Goal: Information Seeking & Learning: Learn about a topic

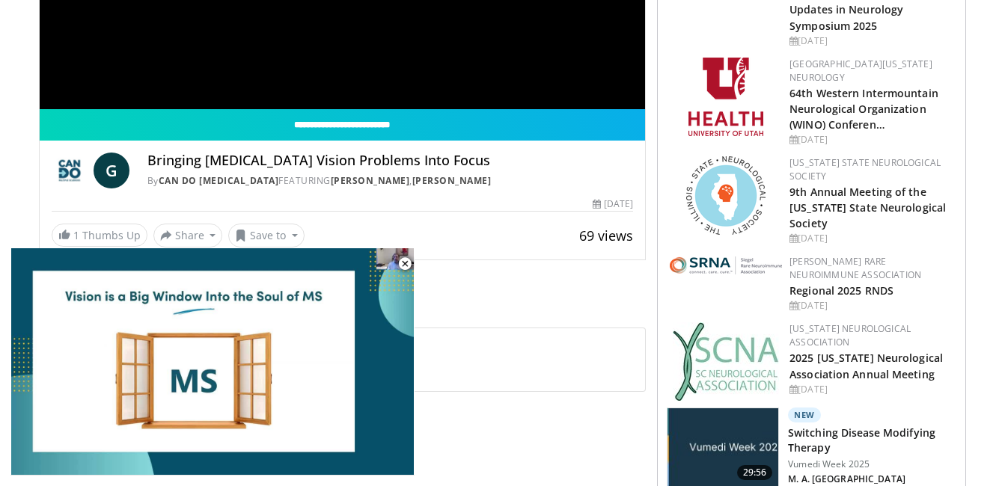
scroll to position [364, 0]
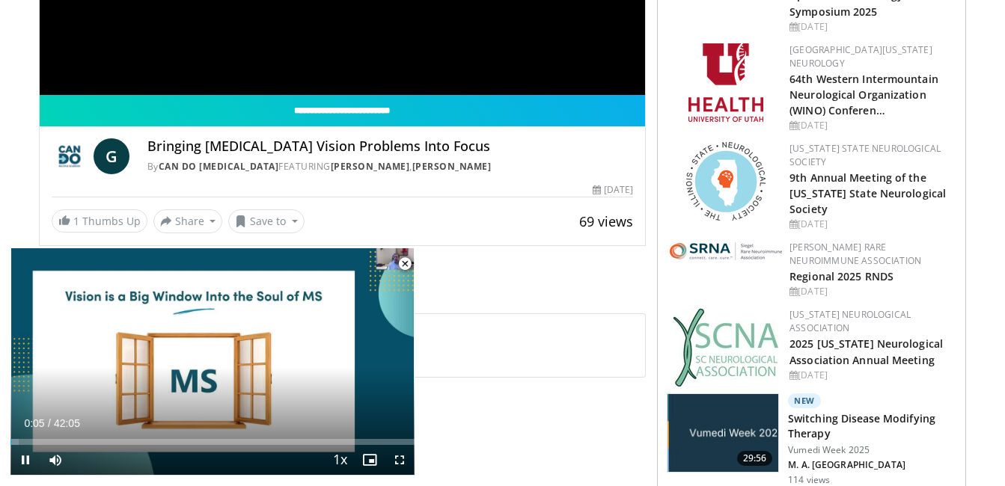
click at [412, 263] on span "Video Player" at bounding box center [405, 264] width 30 height 30
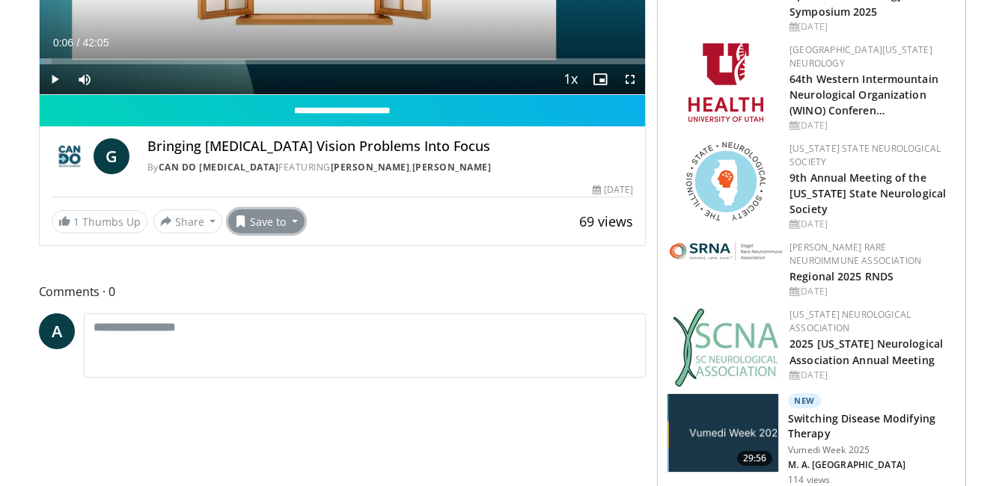
click at [290, 222] on button "Save to" at bounding box center [266, 221] width 76 height 24
click at [299, 251] on span "Add to Favorites" at bounding box center [293, 253] width 92 height 16
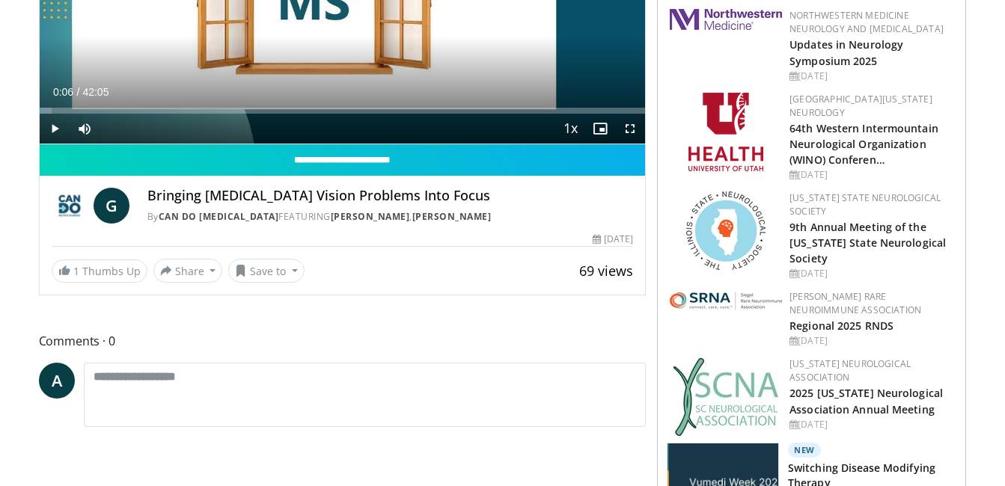
scroll to position [414, 0]
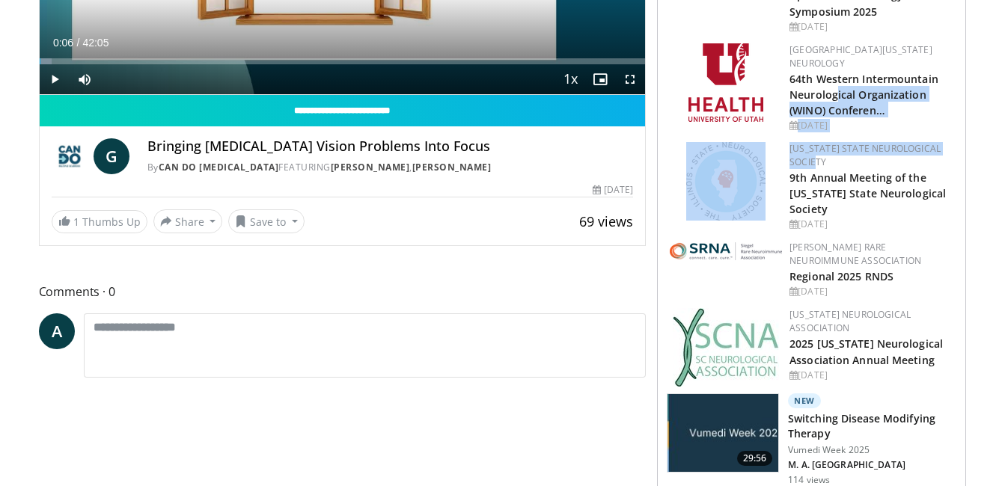
drag, startPoint x: 1004, startPoint y: 142, endPoint x: 1008, endPoint y: 49, distance: 92.9
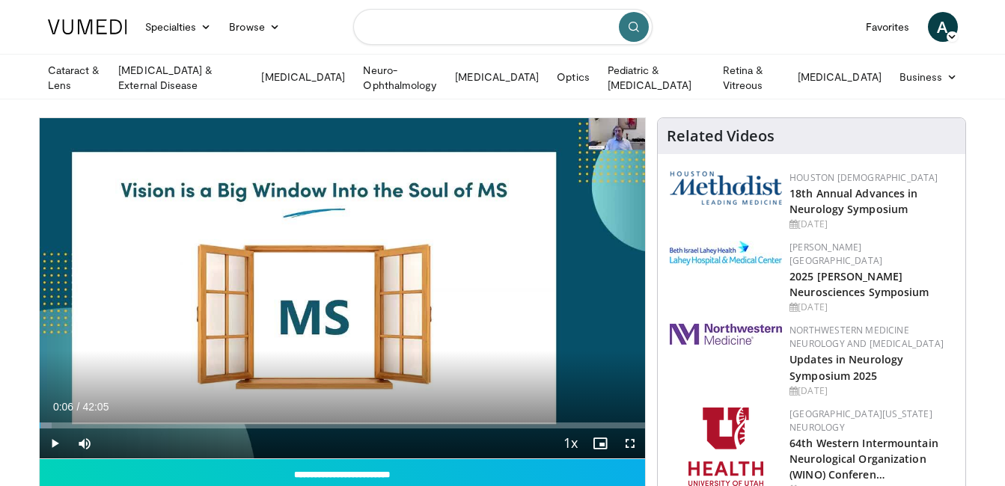
click at [569, 11] on input "Search topics, interventions" at bounding box center [502, 27] width 299 height 36
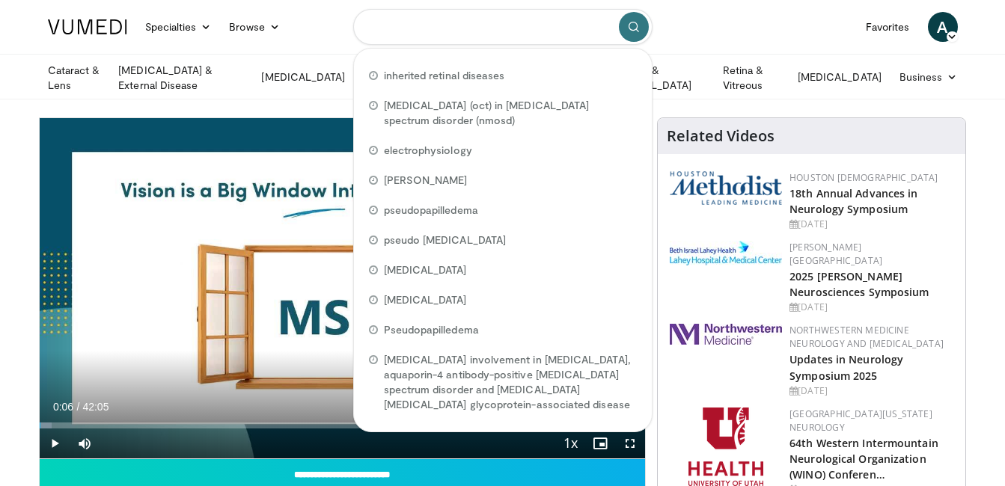
click at [569, 11] on input "Search topics, interventions" at bounding box center [502, 27] width 299 height 36
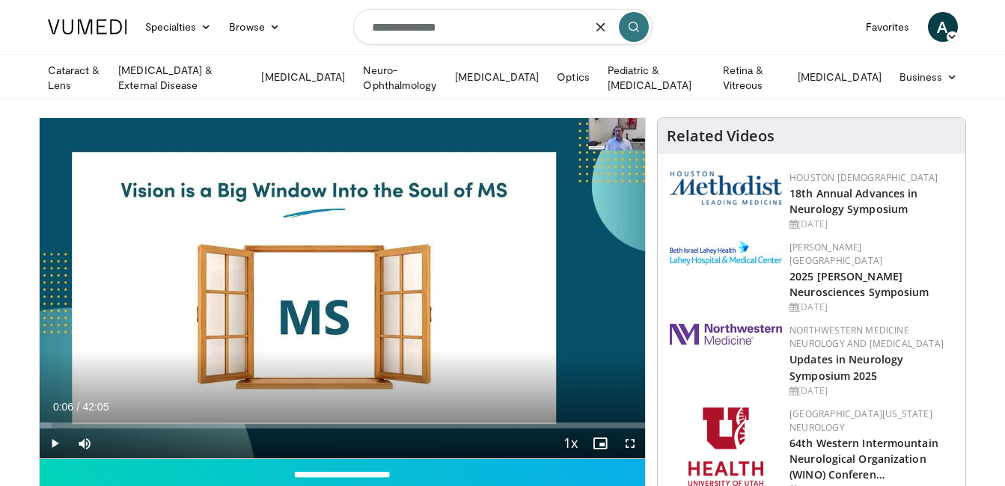
type input "**********"
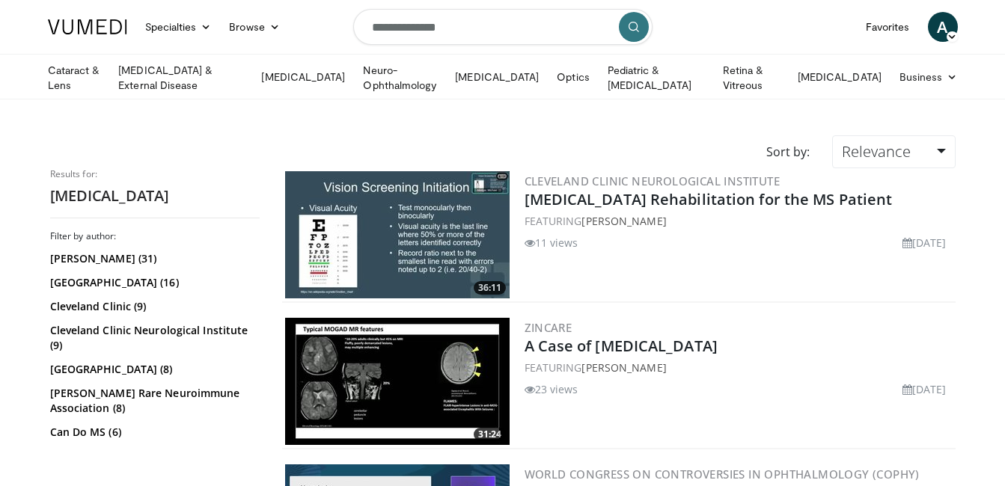
click at [375, 253] on img at bounding box center [397, 234] width 224 height 127
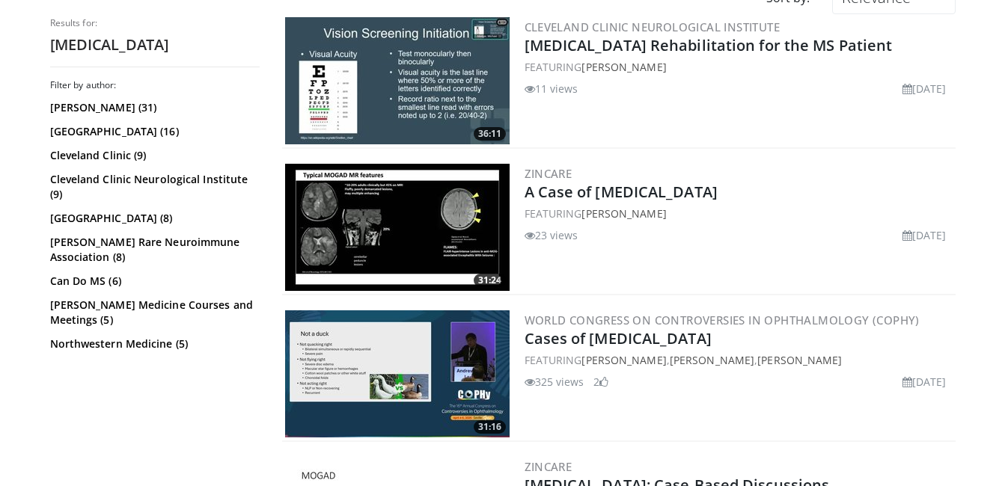
scroll to position [199, 0]
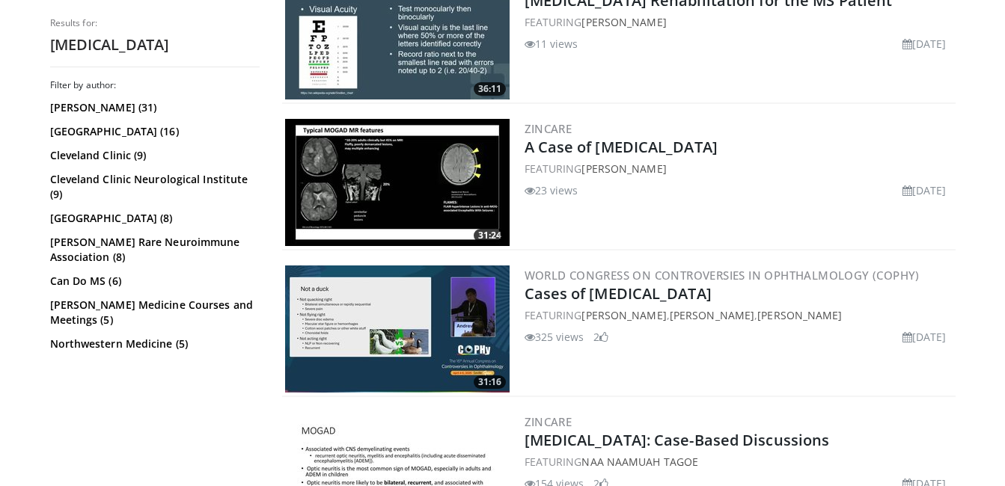
click at [451, 298] on img at bounding box center [397, 329] width 224 height 127
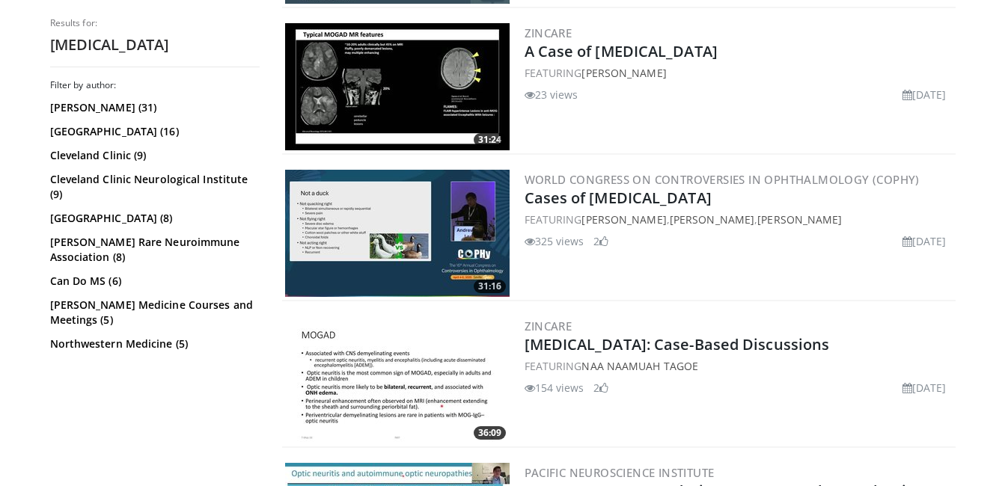
scroll to position [314, 0]
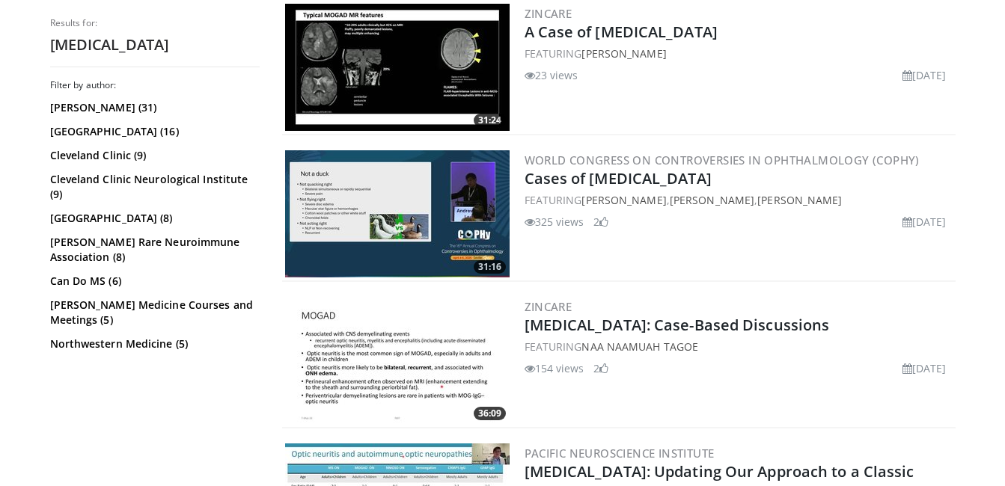
click at [441, 346] on img at bounding box center [397, 360] width 224 height 127
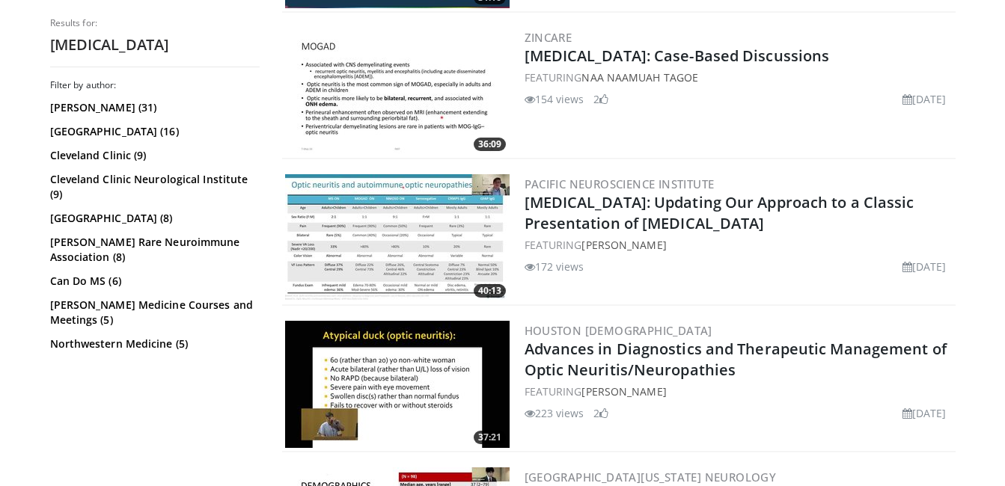
scroll to position [616, 0]
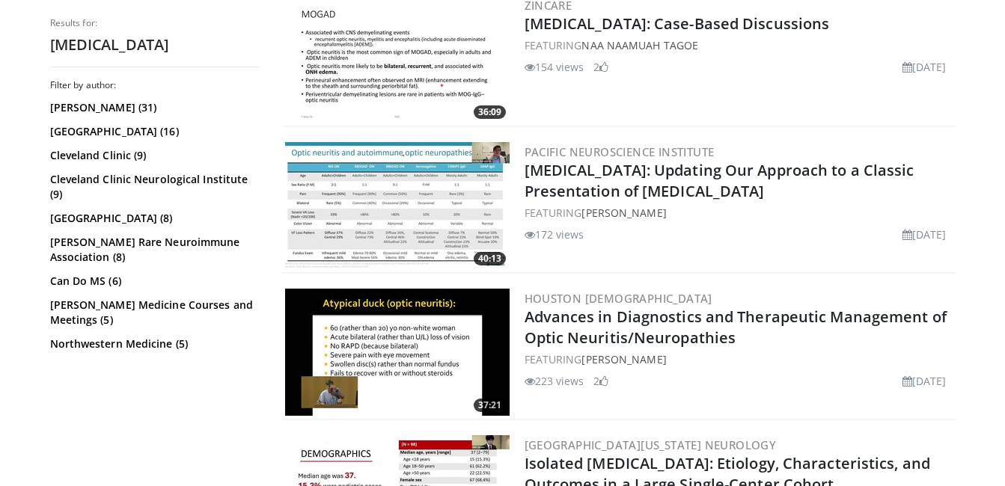
click at [411, 192] on img at bounding box center [397, 205] width 224 height 127
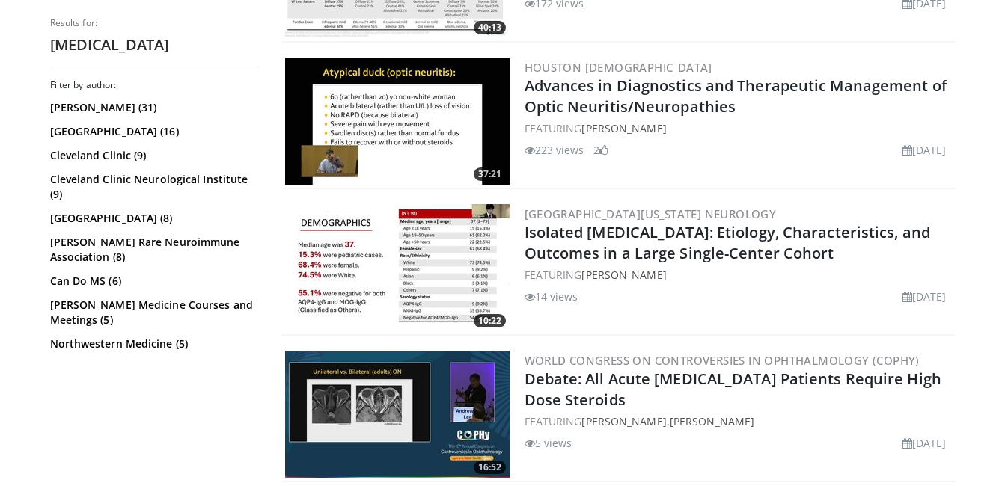
click at [415, 397] on img at bounding box center [397, 414] width 224 height 127
click at [451, 254] on img at bounding box center [397, 267] width 224 height 127
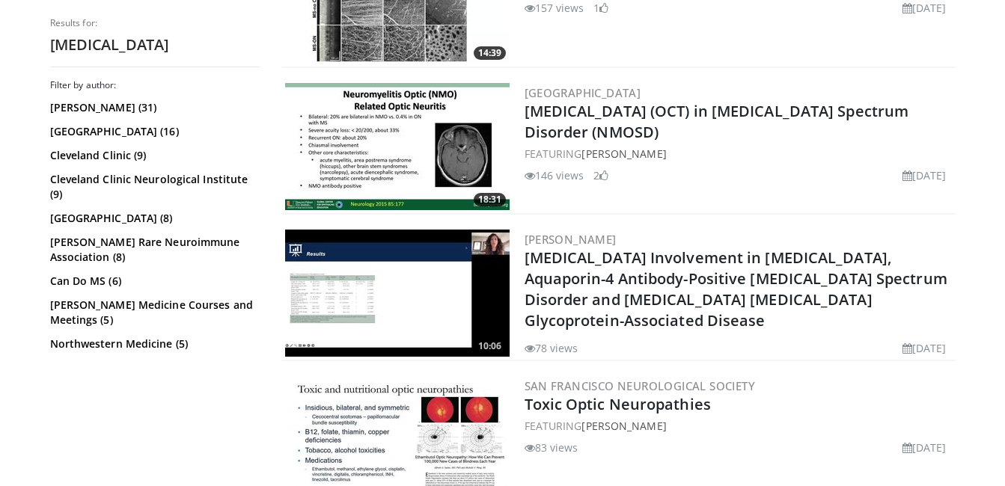
scroll to position [2072, 0]
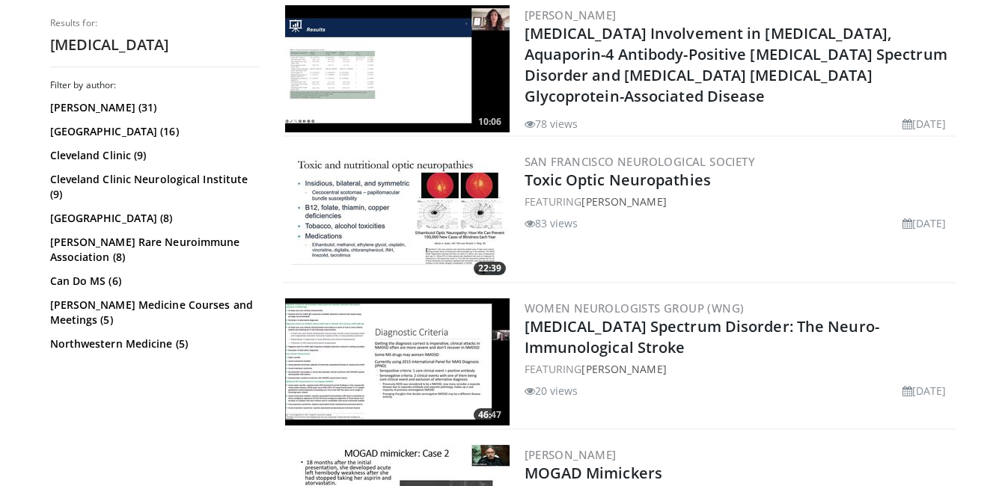
click at [428, 382] on img at bounding box center [397, 362] width 224 height 127
click at [362, 239] on img at bounding box center [397, 215] width 224 height 127
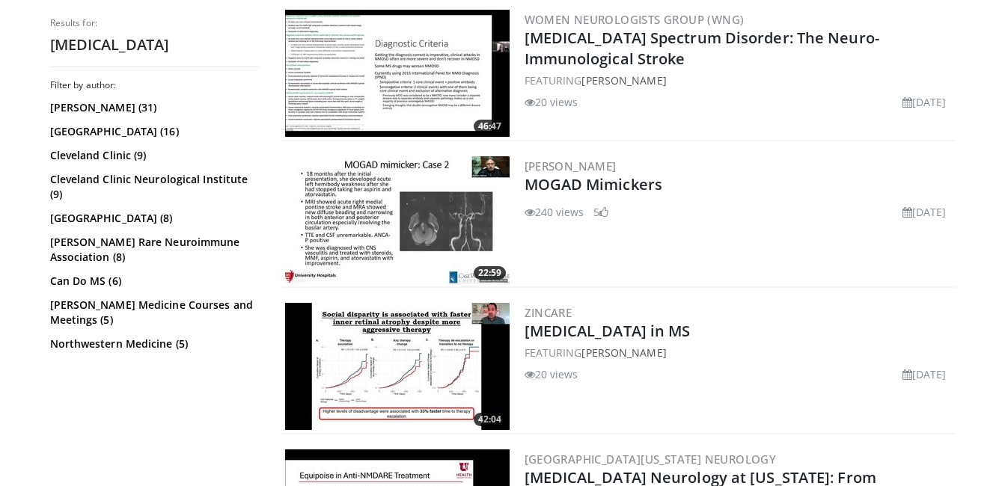
scroll to position [2374, 0]
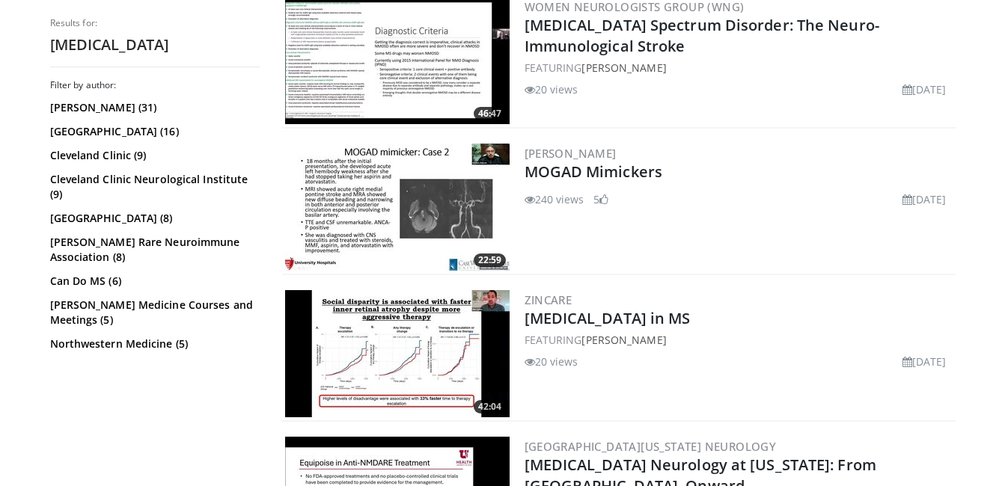
click at [408, 213] on img at bounding box center [397, 207] width 224 height 127
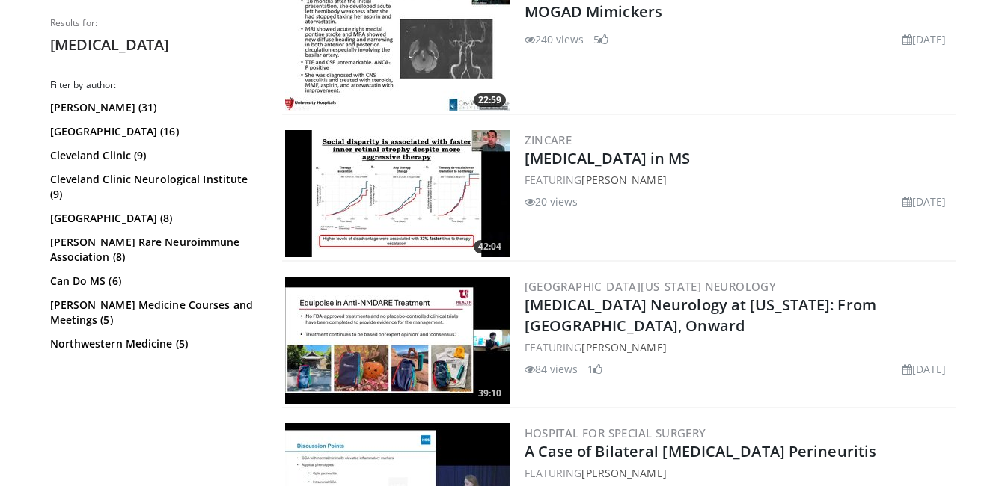
scroll to position [2733, 0]
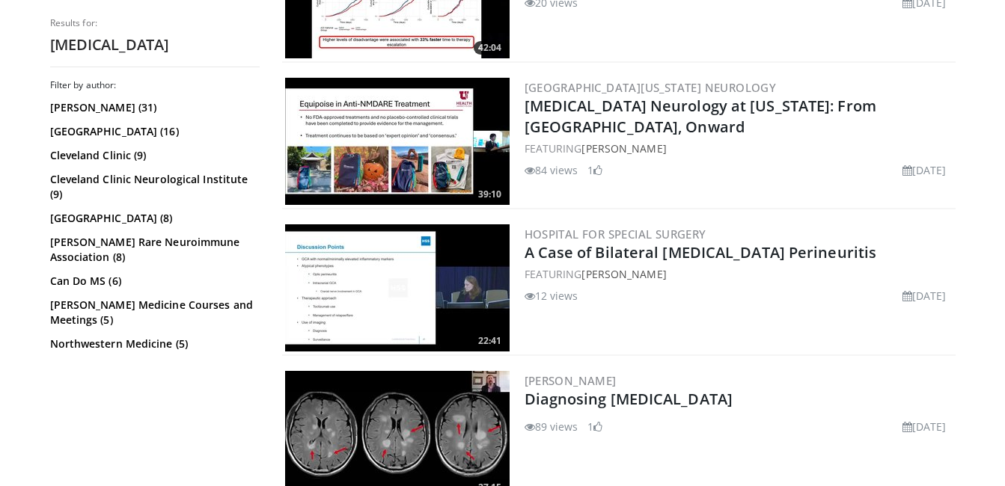
click at [402, 259] on img at bounding box center [397, 287] width 224 height 127
click at [377, 444] on img at bounding box center [397, 434] width 224 height 127
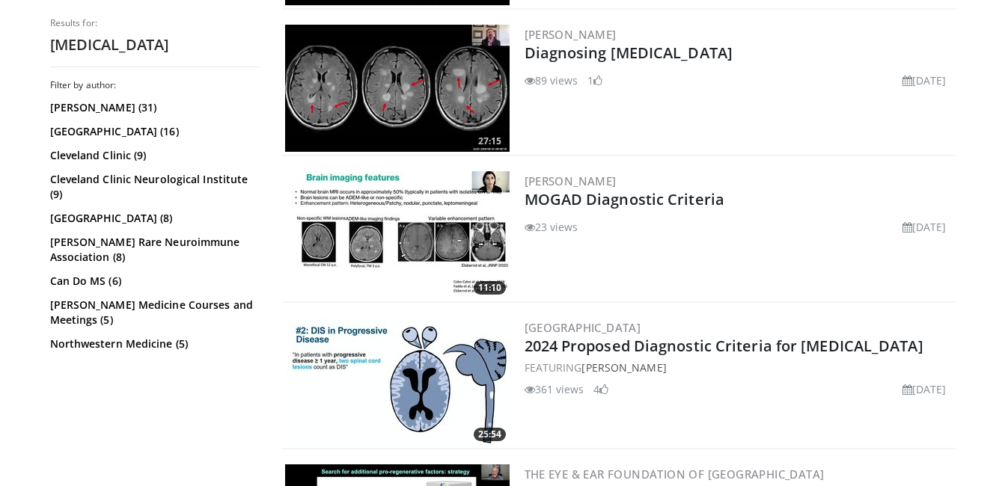
scroll to position [3086, 0]
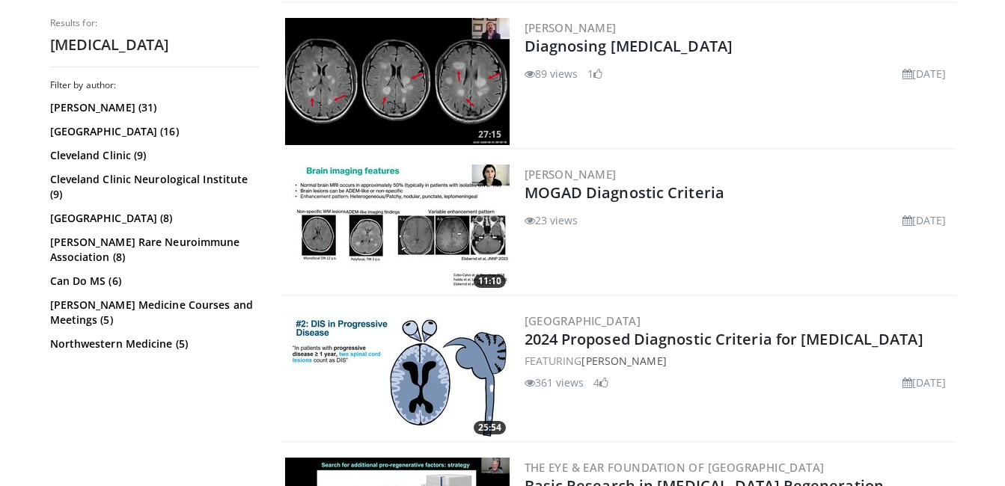
click at [408, 206] on img at bounding box center [397, 228] width 224 height 127
click at [400, 370] on img at bounding box center [397, 374] width 224 height 127
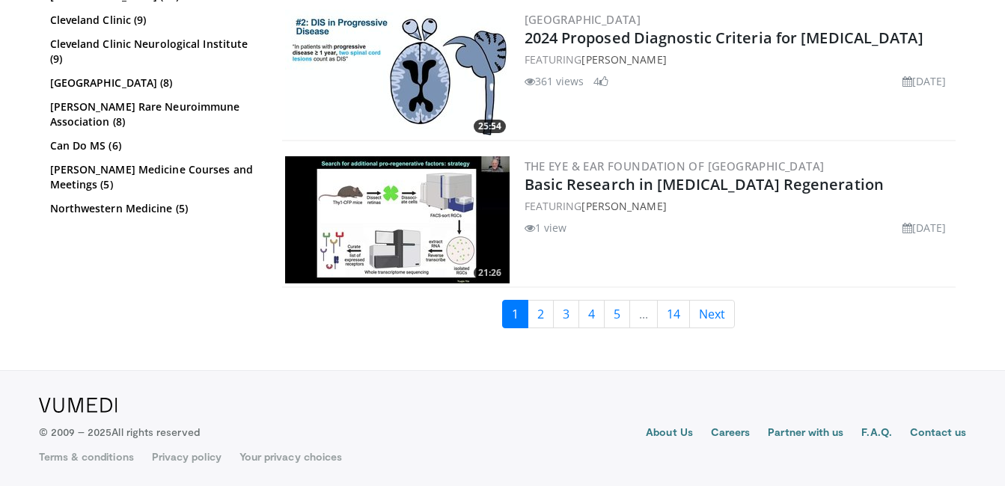
scroll to position [0, 0]
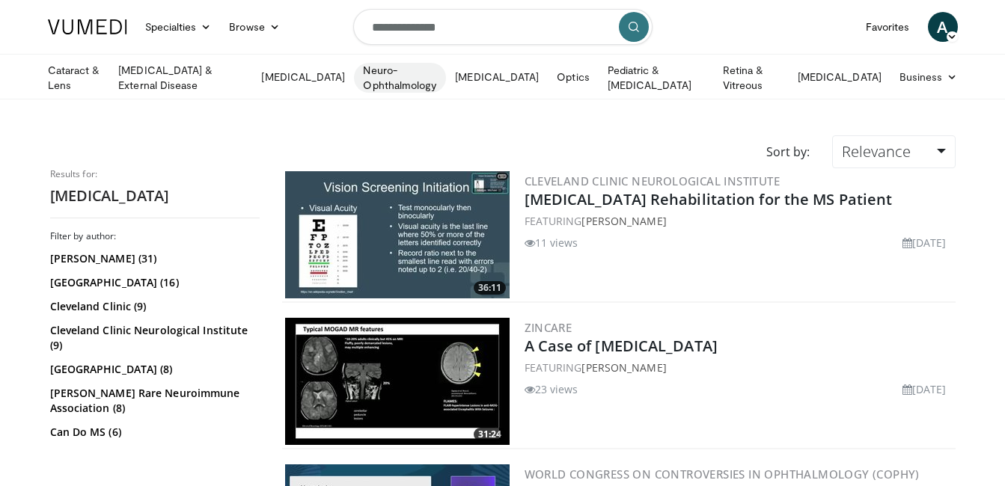
click at [423, 82] on link "Neuro-Ophthalmology" at bounding box center [400, 78] width 92 height 30
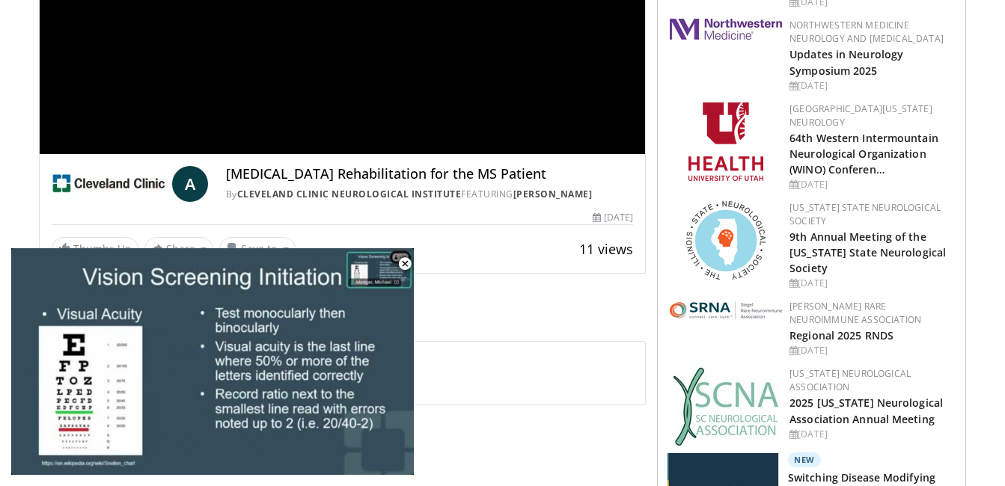
scroll to position [301, 0]
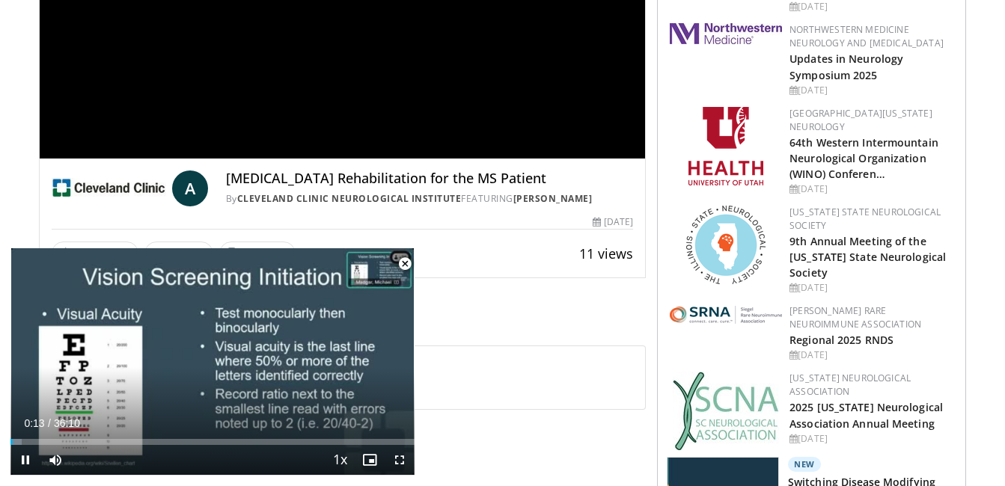
click at [408, 263] on span "Video Player" at bounding box center [405, 264] width 30 height 30
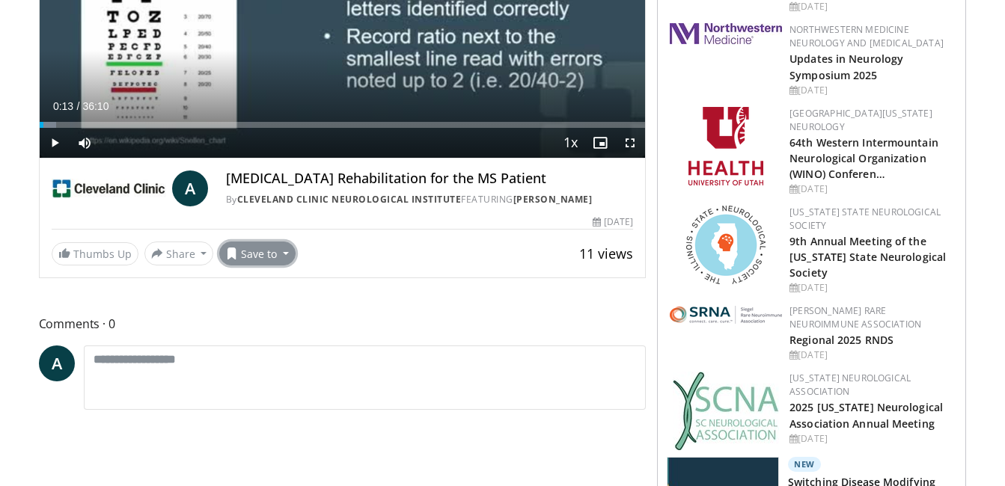
click at [254, 254] on button "Save to" at bounding box center [257, 254] width 76 height 24
click at [257, 284] on span "Add to Favorites" at bounding box center [284, 286] width 92 height 16
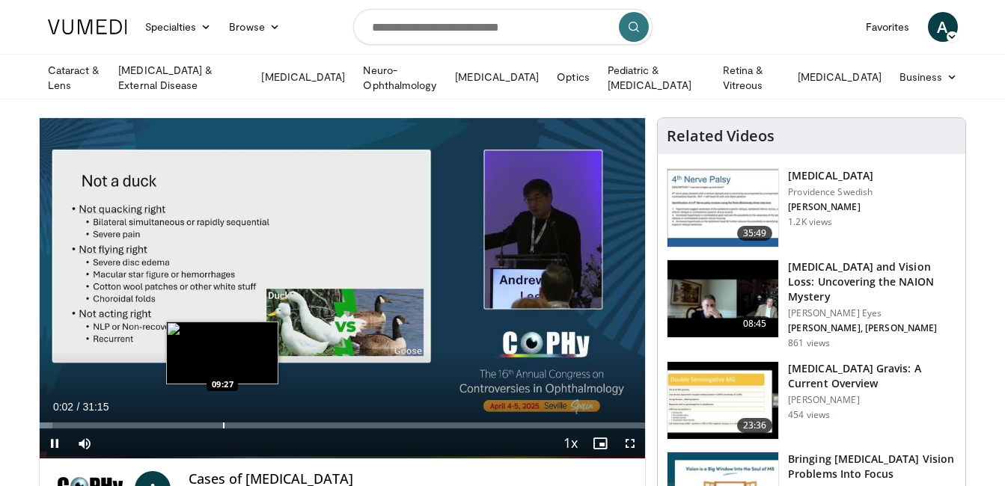
click at [223, 423] on div "Progress Bar" at bounding box center [223, 426] width 1 height 6
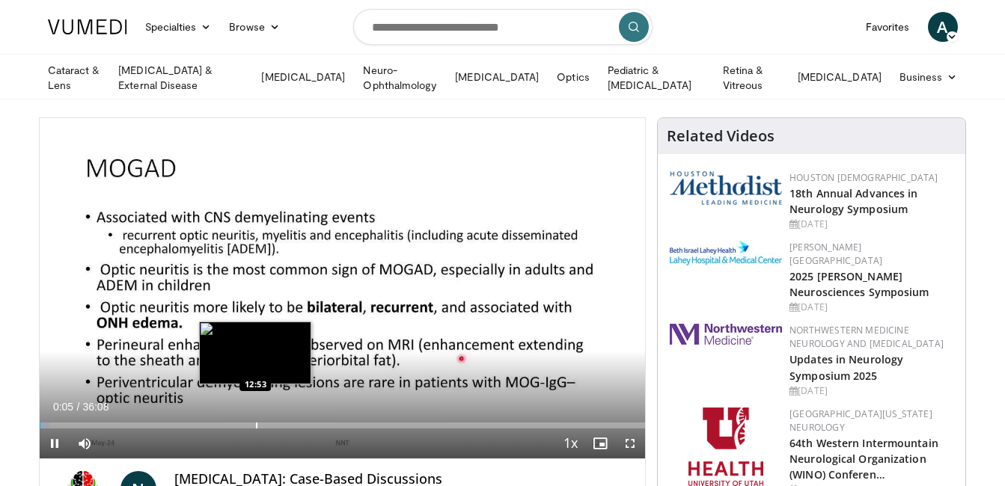
click at [255, 415] on div "Loaded : 1.83% 00:05 12:53" at bounding box center [343, 421] width 606 height 14
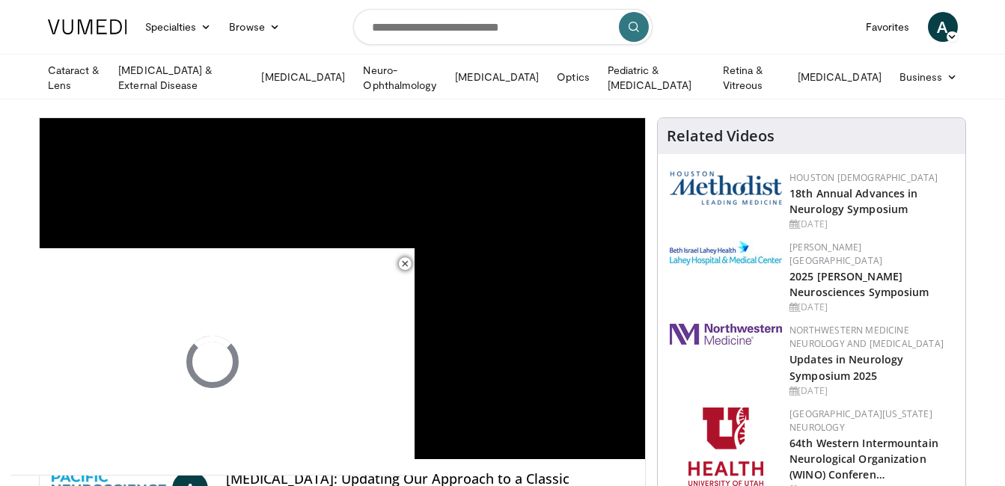
scroll to position [425, 0]
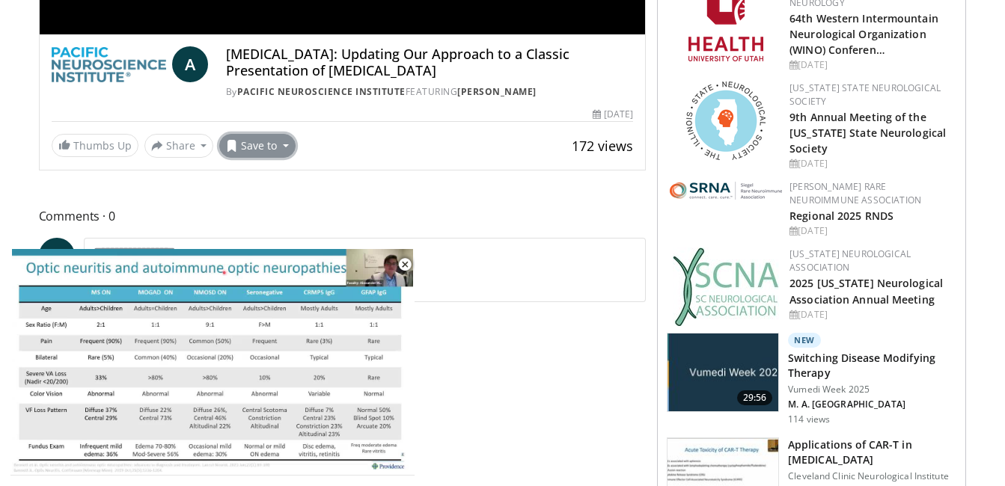
click at [263, 150] on button "Save to" at bounding box center [257, 146] width 76 height 24
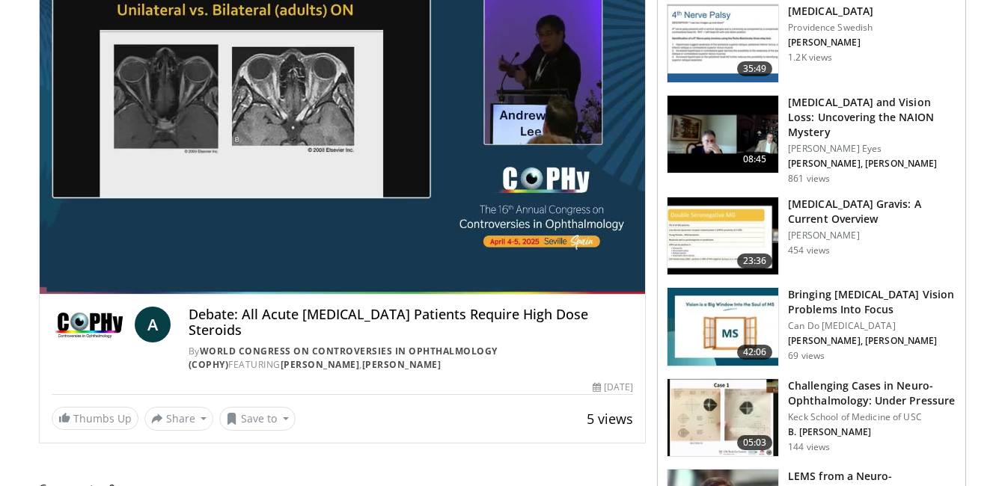
scroll to position [168, 0]
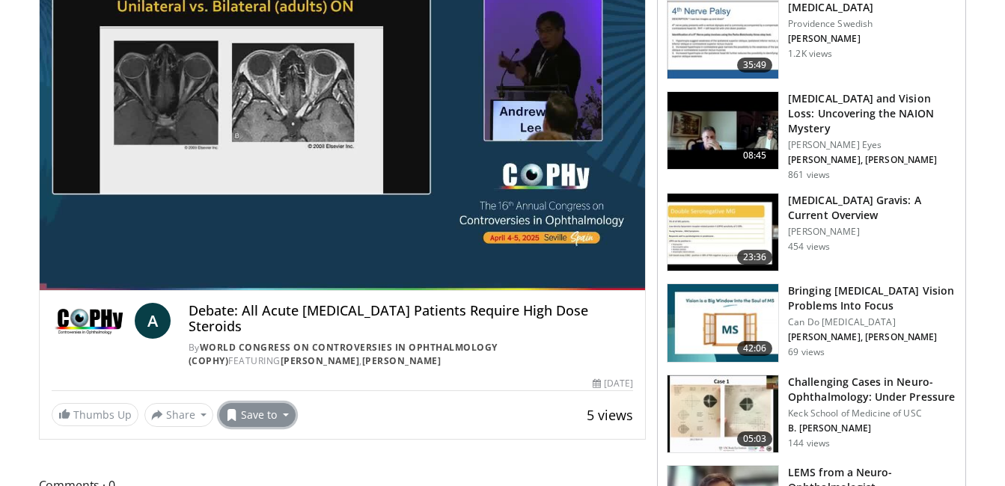
click at [257, 403] on button "Save to" at bounding box center [257, 415] width 76 height 24
click at [266, 340] on span "Add to Favorites" at bounding box center [284, 348] width 92 height 16
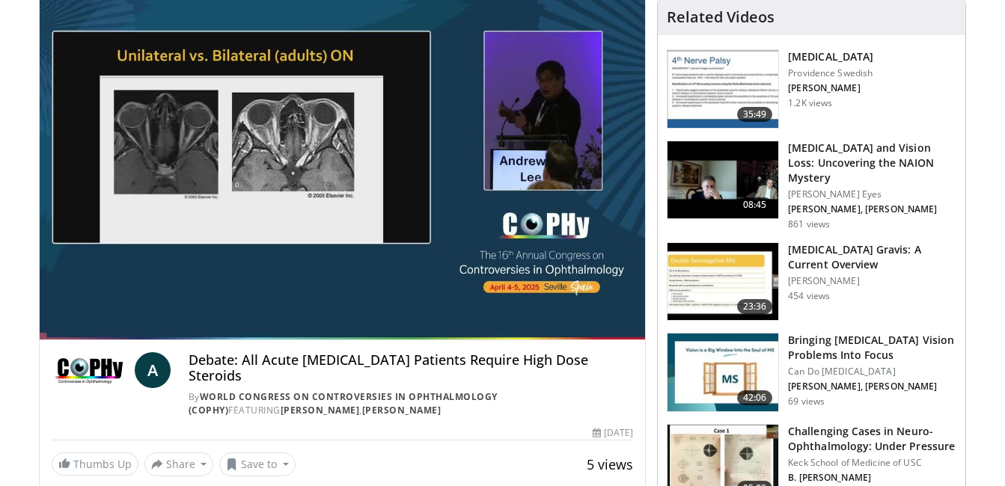
scroll to position [218, 0]
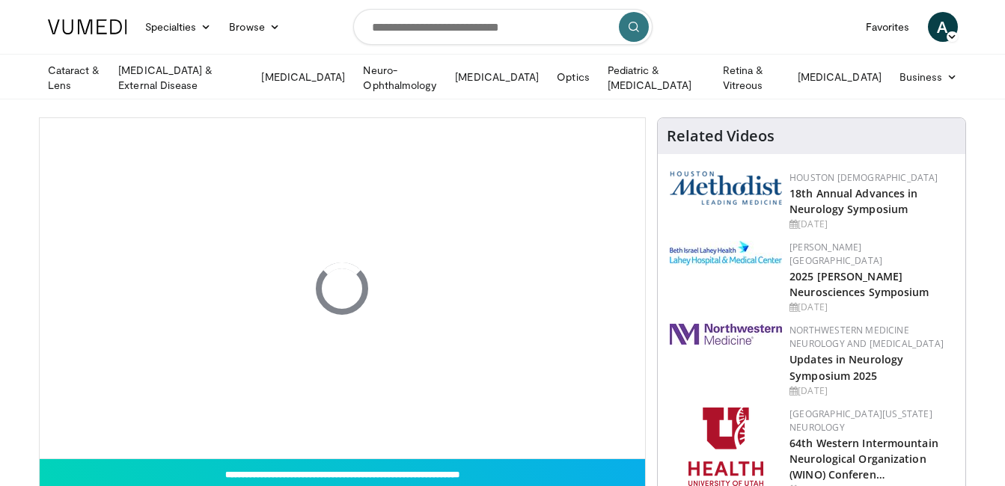
scroll to position [425, 0]
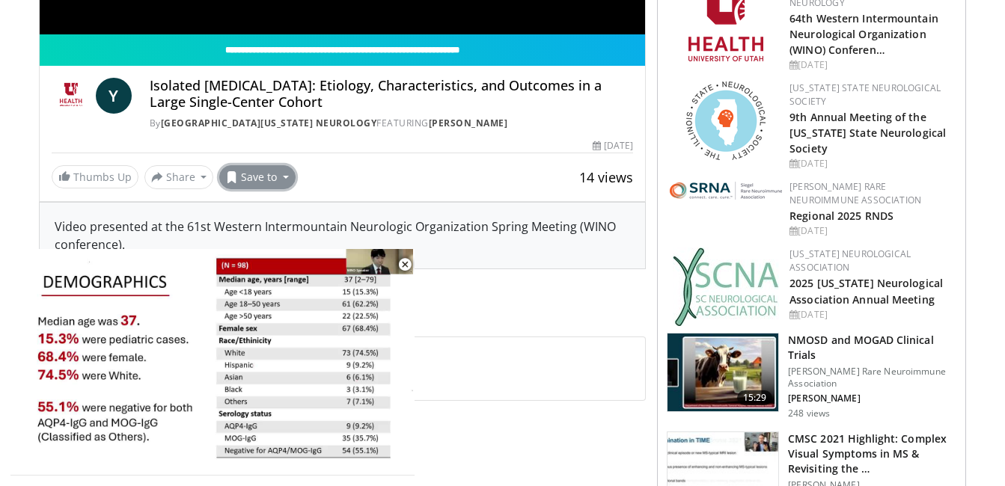
click at [281, 174] on button "Save to" at bounding box center [257, 177] width 76 height 24
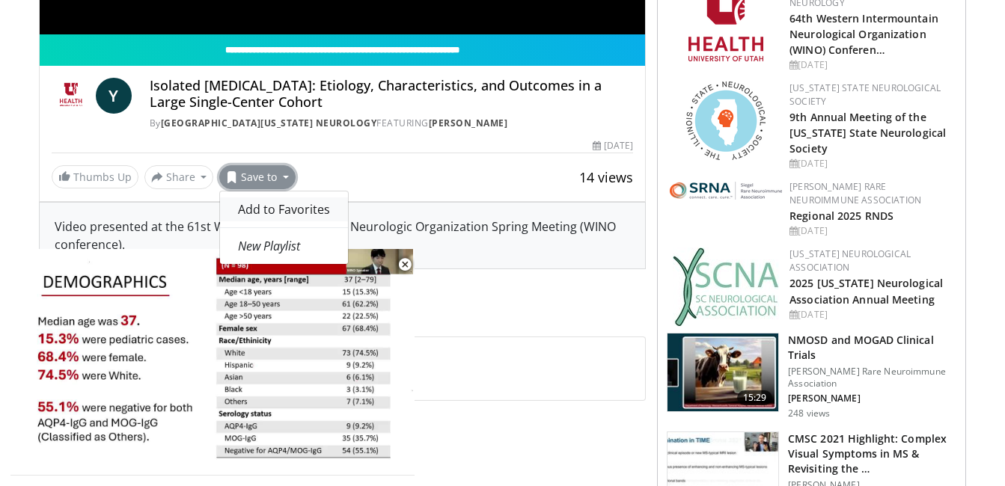
click at [278, 205] on span "Add to Favorites" at bounding box center [284, 209] width 92 height 16
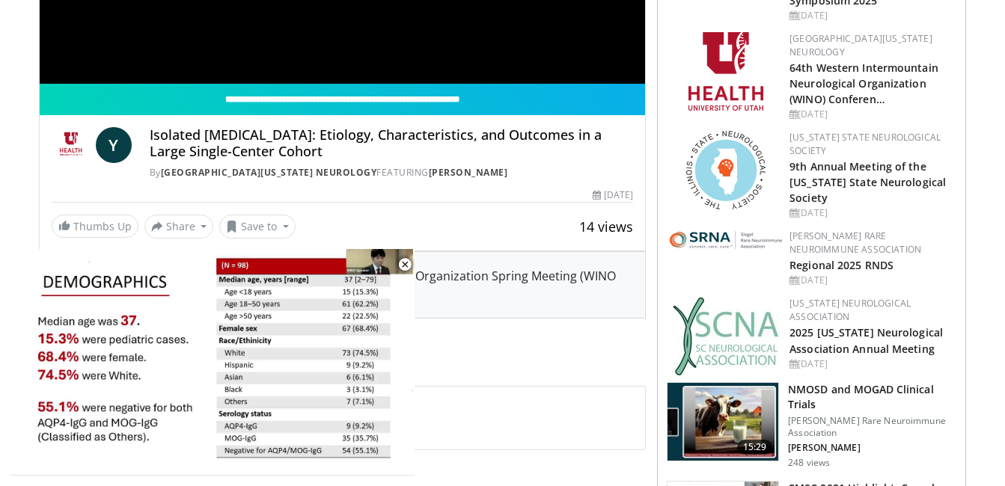
scroll to position [474, 0]
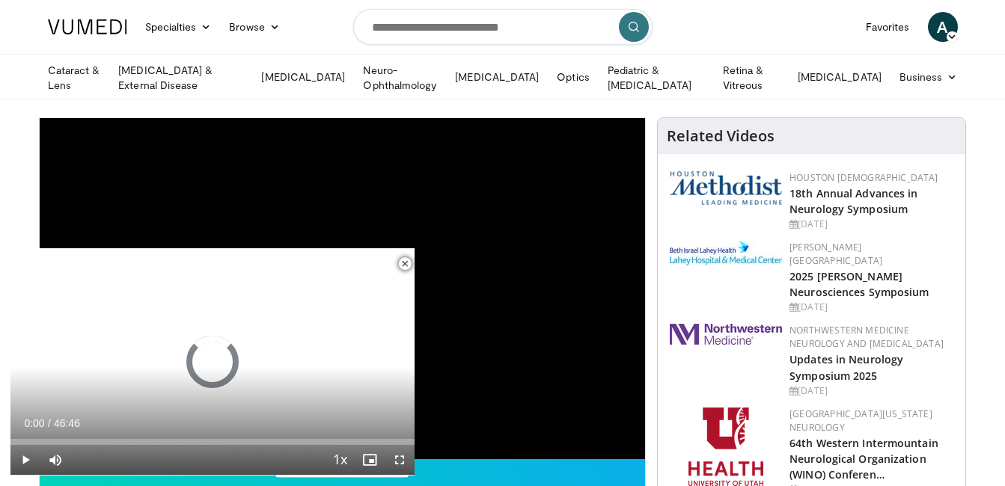
scroll to position [425, 0]
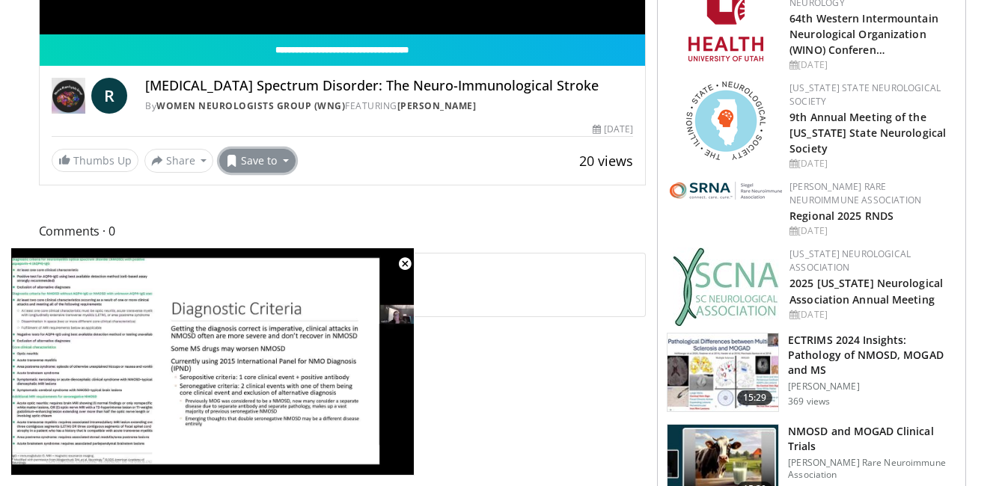
click at [248, 165] on button "Save to" at bounding box center [257, 161] width 76 height 24
click at [254, 194] on span "Add to Favorites" at bounding box center [284, 193] width 92 height 16
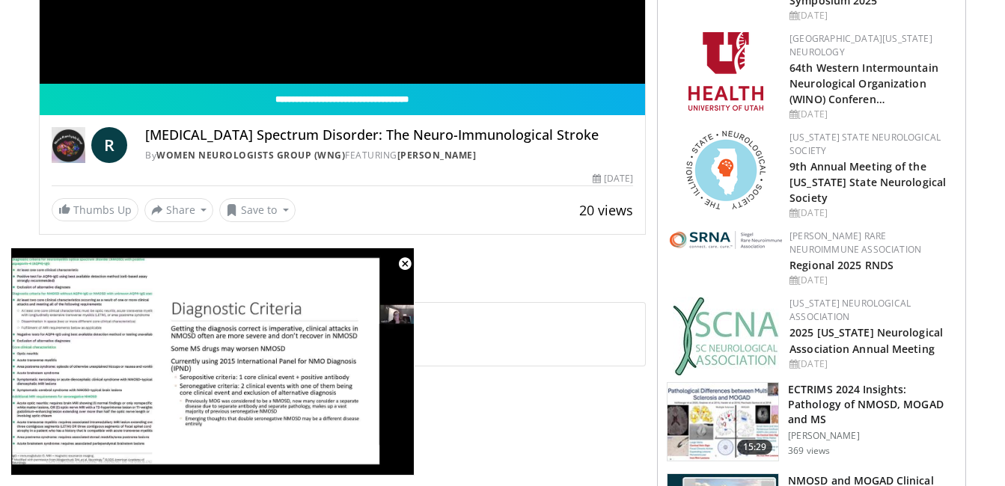
scroll to position [474, 0]
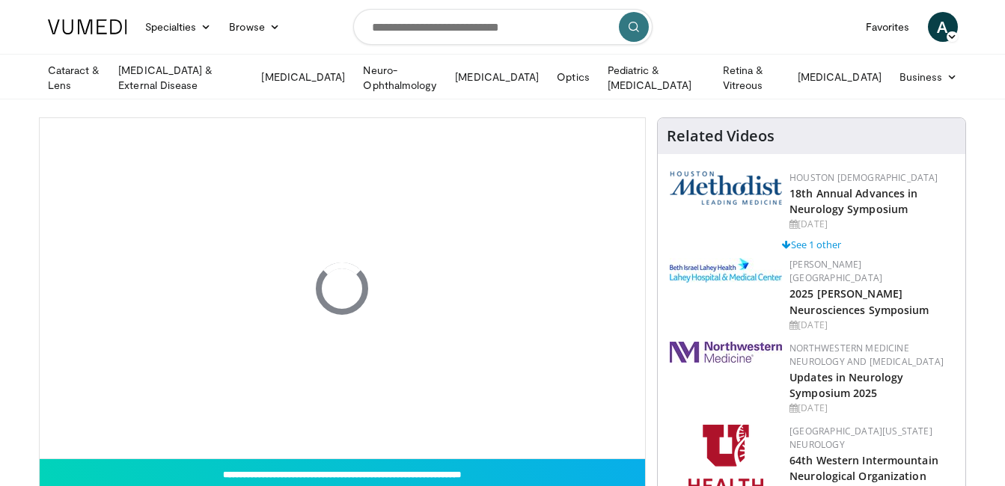
scroll to position [425, 0]
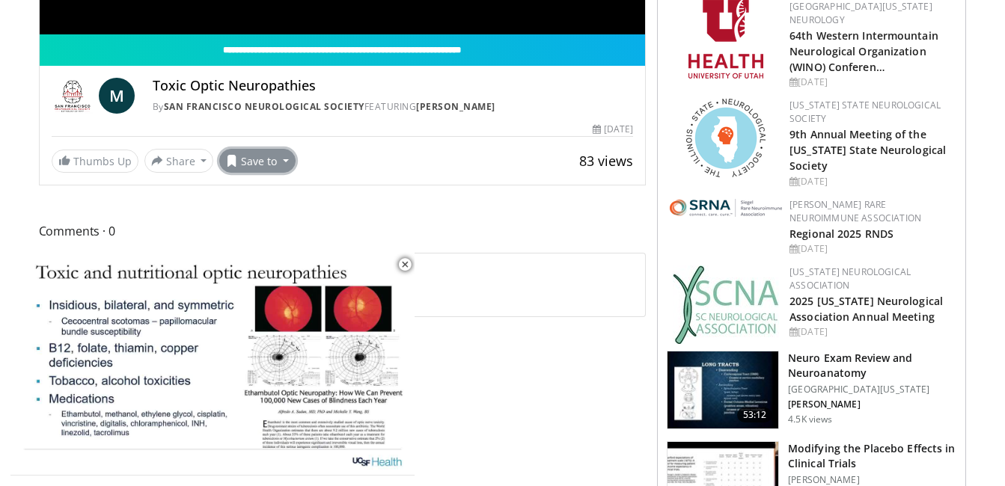
click at [278, 158] on button "Save to" at bounding box center [257, 161] width 76 height 24
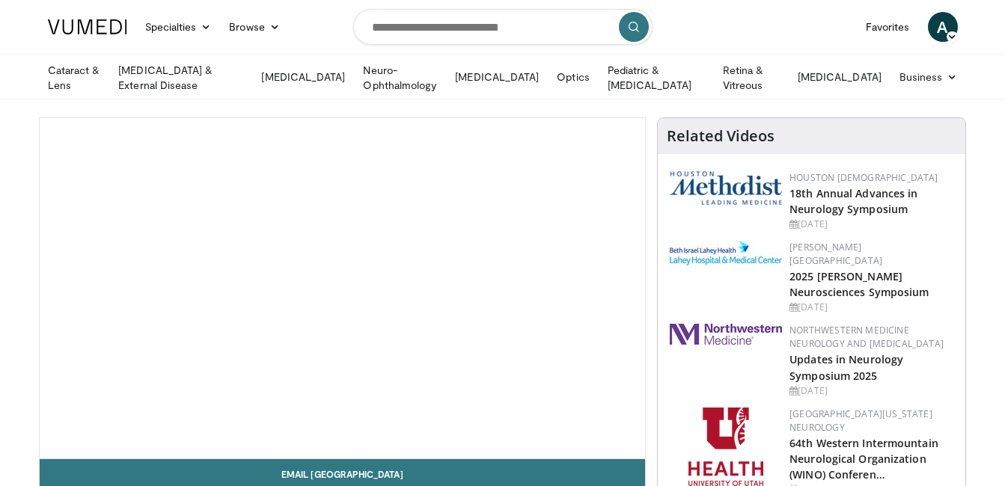
scroll to position [425, 0]
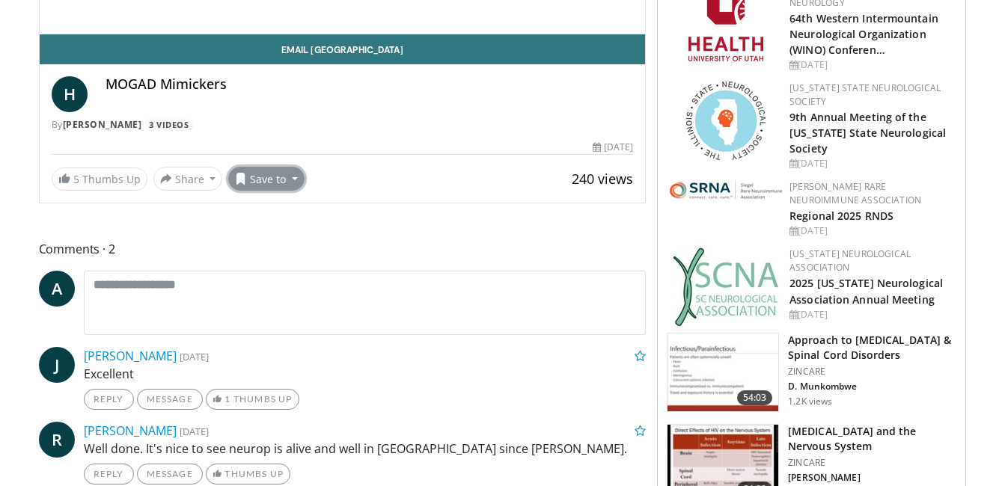
click at [265, 179] on button "Save to" at bounding box center [266, 179] width 76 height 24
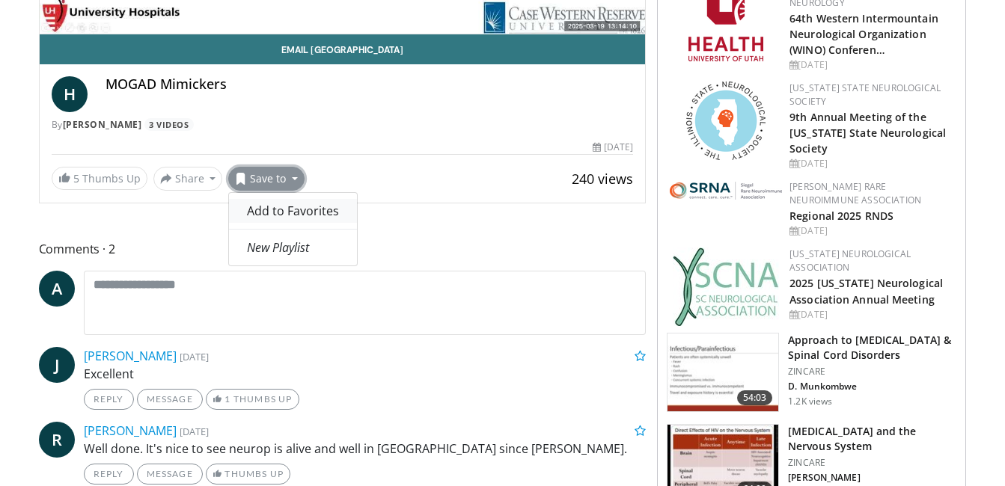
click at [277, 209] on span "Add to Favorites" at bounding box center [293, 211] width 92 height 16
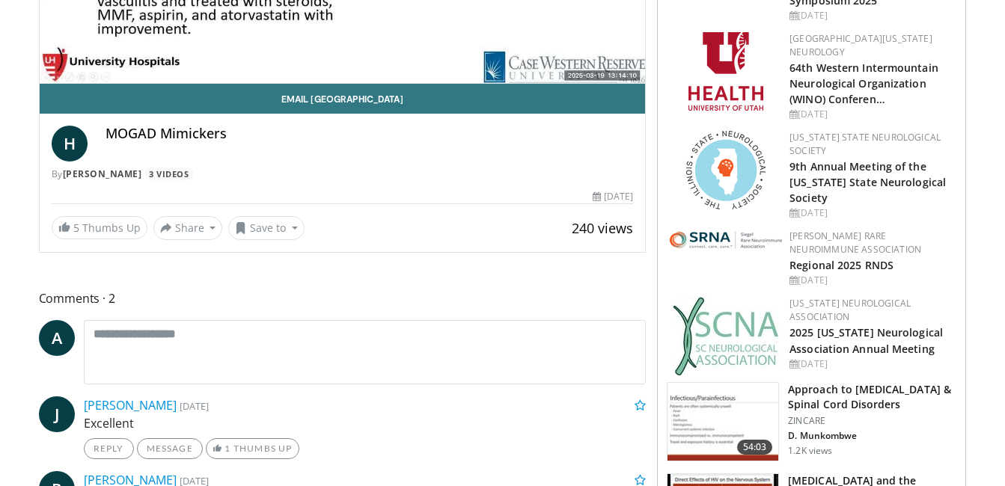
scroll to position [474, 0]
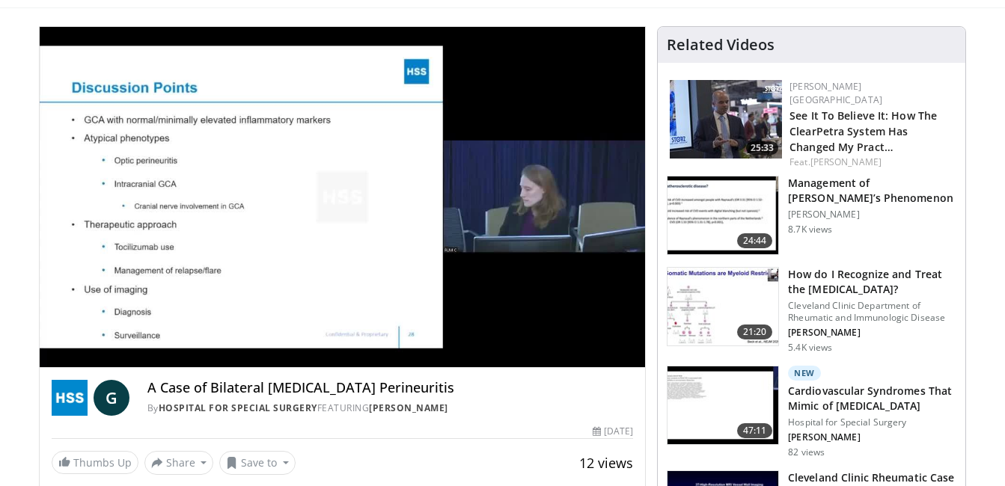
scroll to position [131, 0]
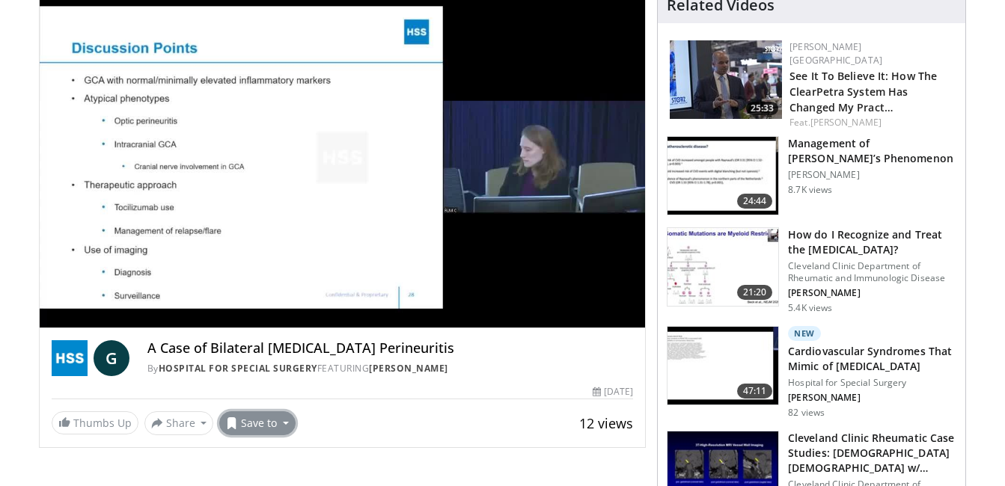
click at [272, 421] on button "Save to" at bounding box center [257, 423] width 76 height 24
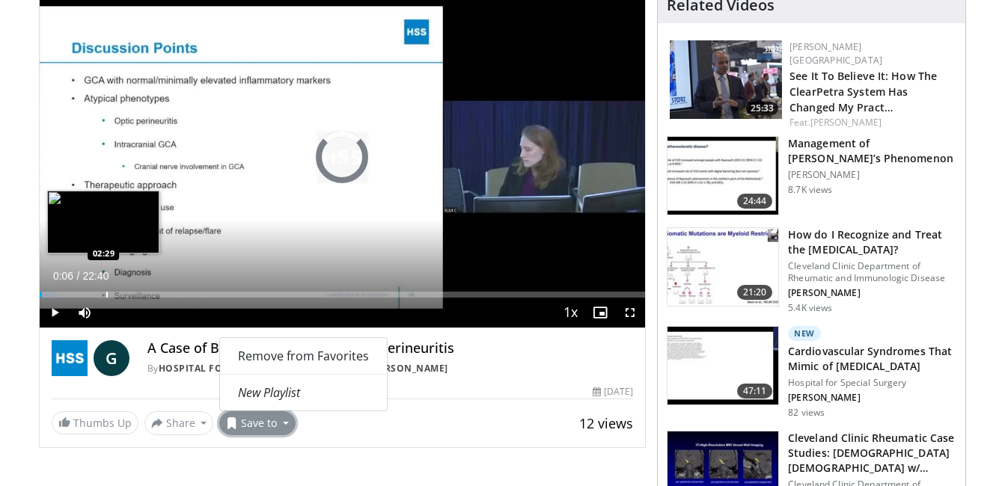
click at [103, 286] on div "Loaded : 2.91% 00:06 02:29" at bounding box center [343, 291] width 606 height 14
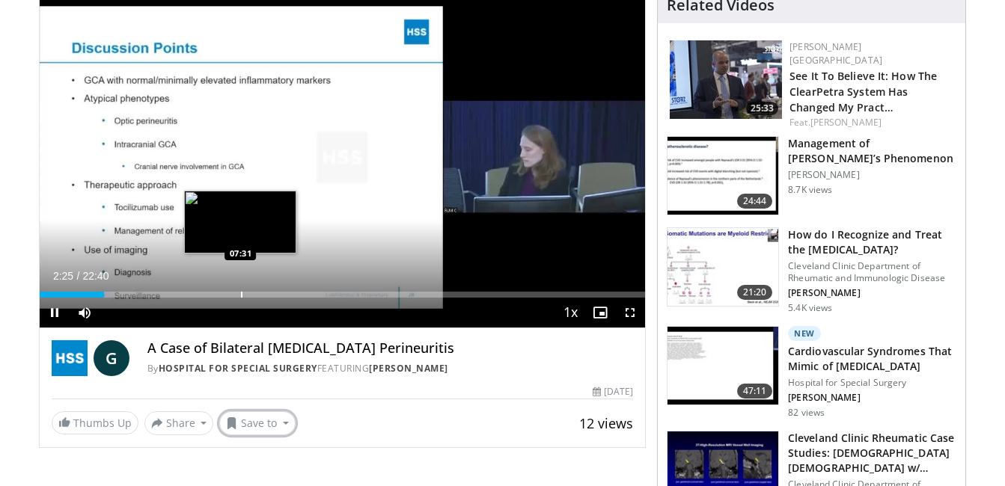
click at [240, 287] on div "Loaded : 11.67% 02:25 07:31" at bounding box center [343, 291] width 606 height 14
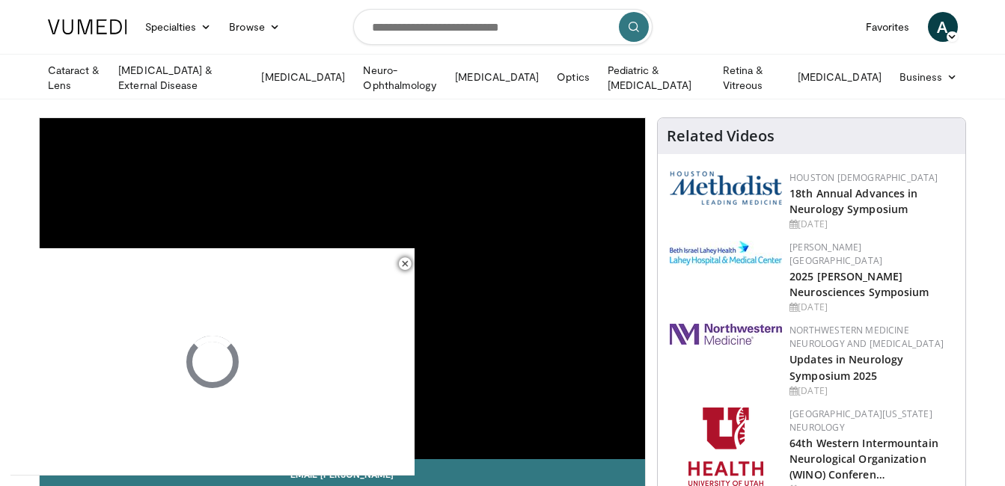
scroll to position [425, 0]
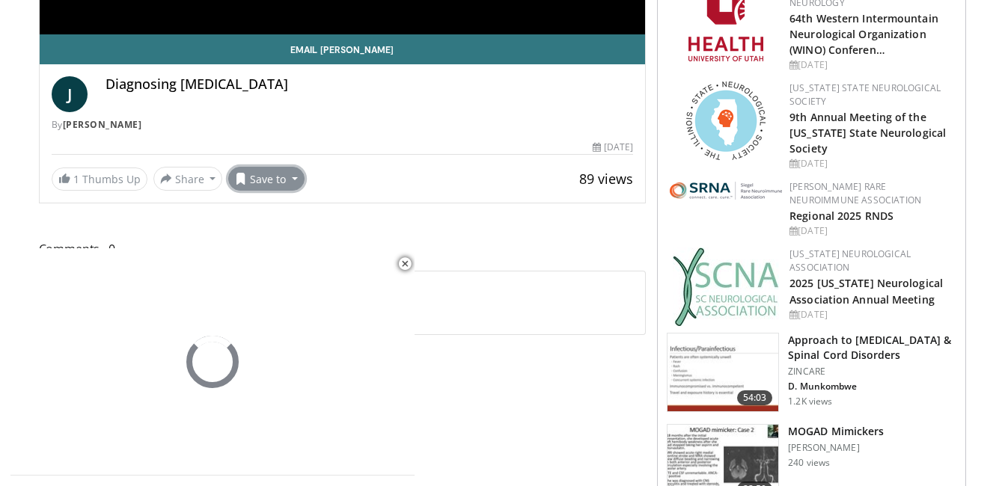
click at [281, 170] on button "Save to" at bounding box center [266, 179] width 76 height 24
click at [296, 215] on span "Add to Favorites" at bounding box center [293, 211] width 92 height 16
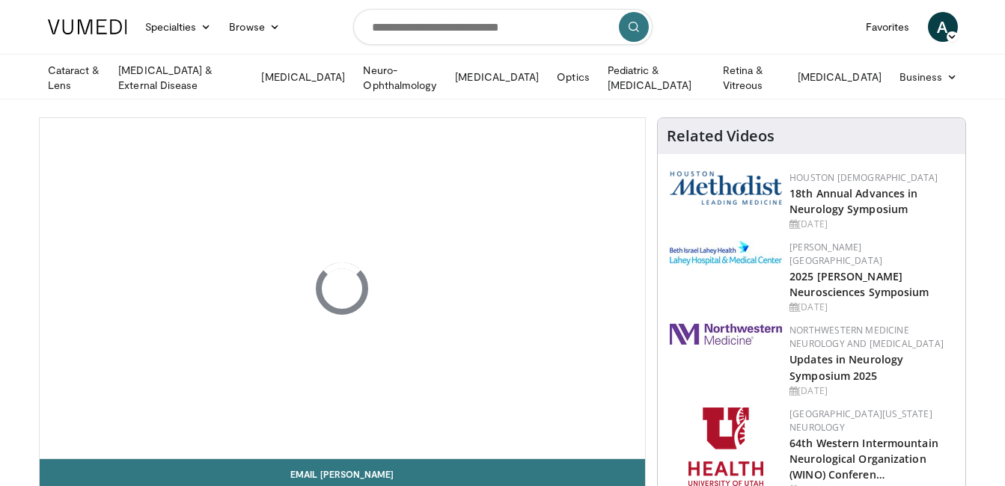
scroll to position [425, 0]
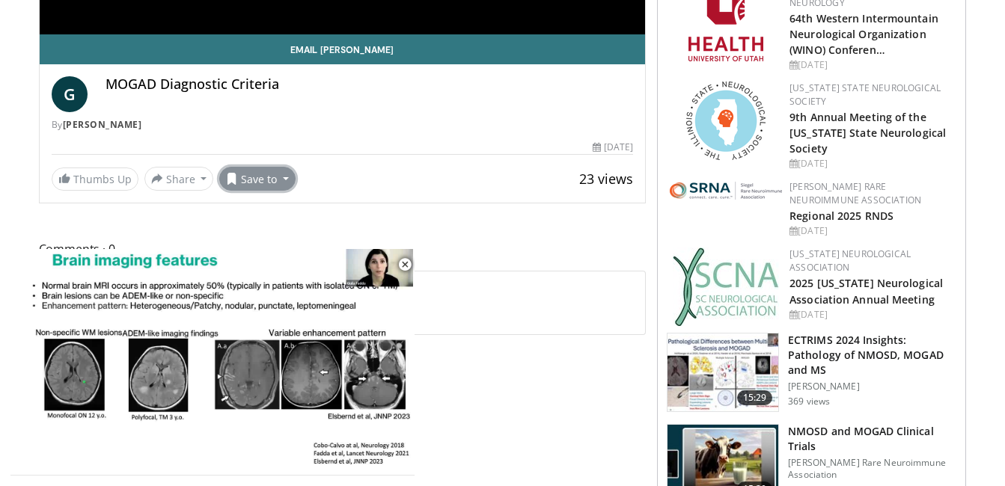
click at [258, 179] on button "Save to" at bounding box center [257, 179] width 76 height 24
click at [266, 203] on span "Add to Favorites" at bounding box center [284, 211] width 92 height 16
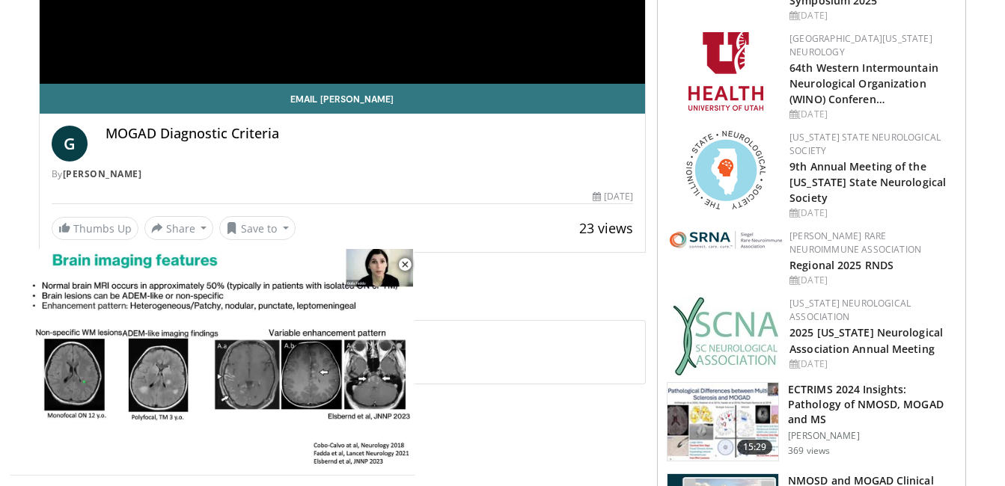
scroll to position [474, 0]
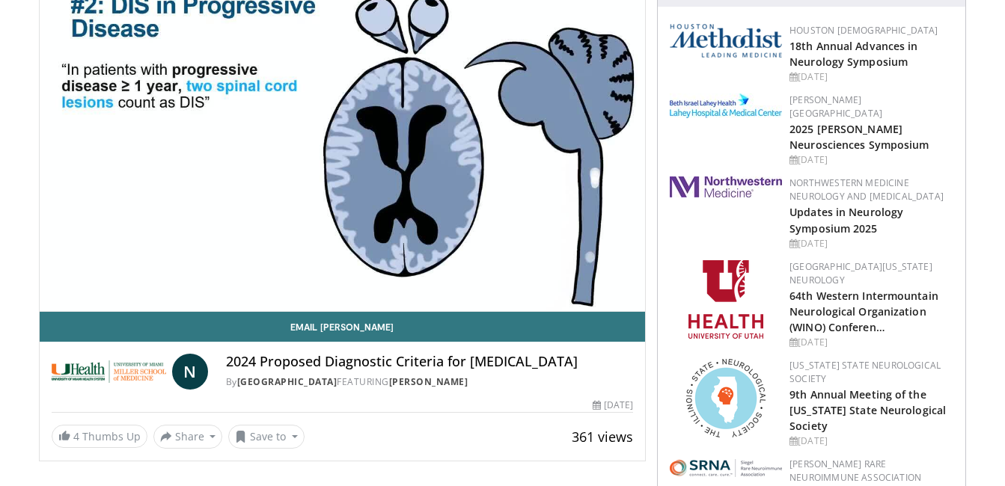
scroll to position [171, 0]
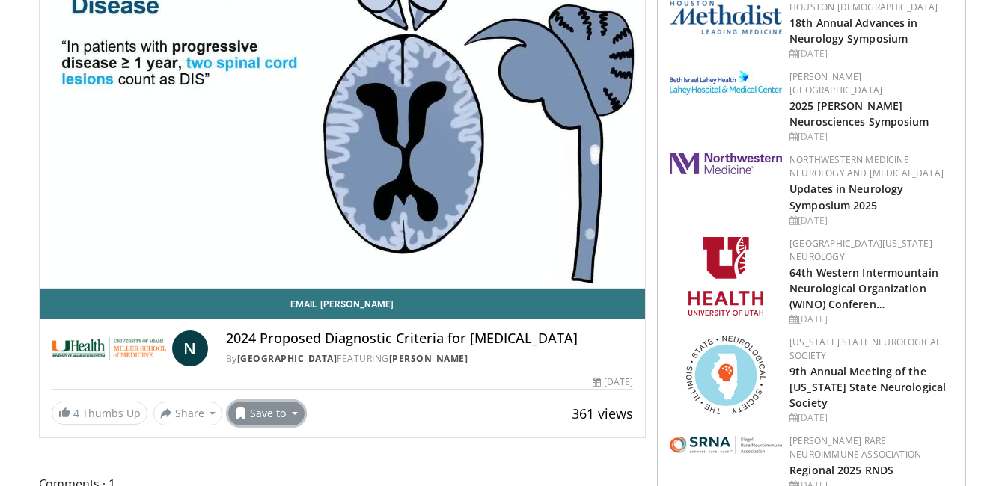
click at [265, 414] on button "Save to" at bounding box center [266, 414] width 76 height 24
click at [266, 342] on span "Add to Favorites" at bounding box center [293, 346] width 92 height 16
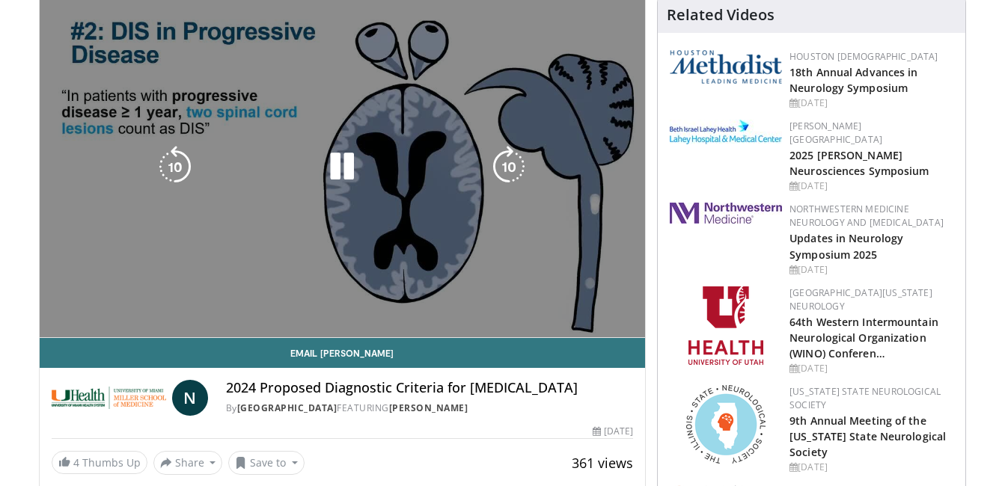
scroll to position [220, 0]
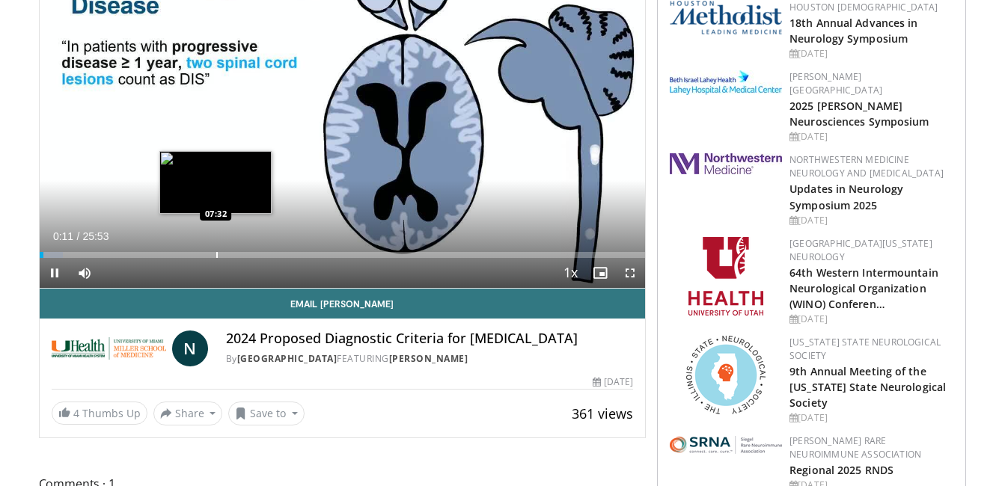
click at [216, 244] on div "Loaded : 3.83% 00:11 07:32" at bounding box center [343, 251] width 606 height 14
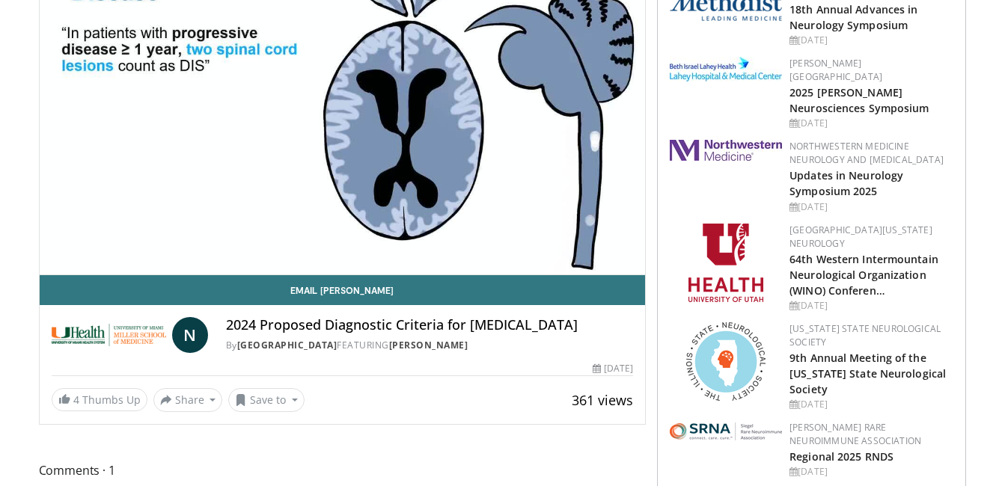
scroll to position [171, 0]
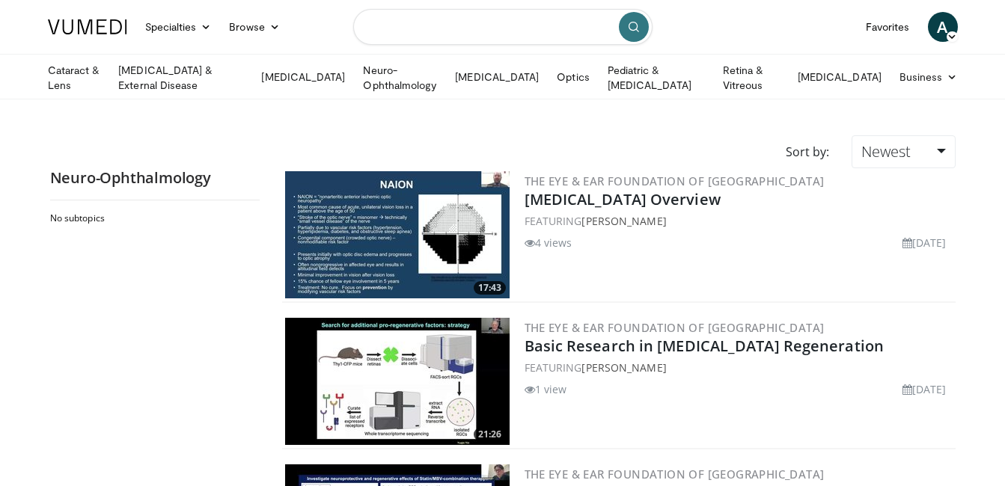
click at [533, 22] on input "Search topics, interventions" at bounding box center [502, 27] width 299 height 36
type input "*****"
